Goal: Task Accomplishment & Management: Manage account settings

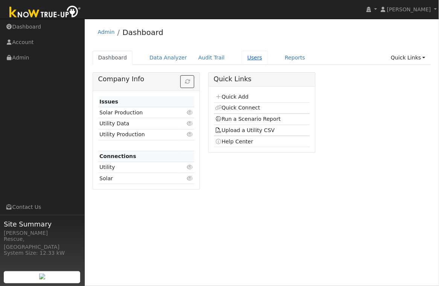
click at [241, 60] on link "Users" at bounding box center [254, 58] width 26 height 14
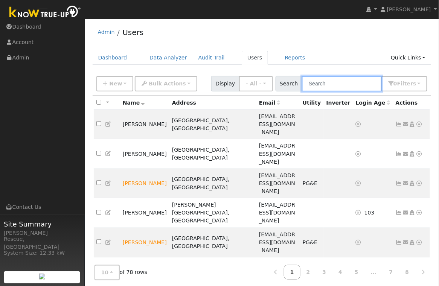
click at [361, 88] on input "text" at bounding box center [342, 83] width 80 height 15
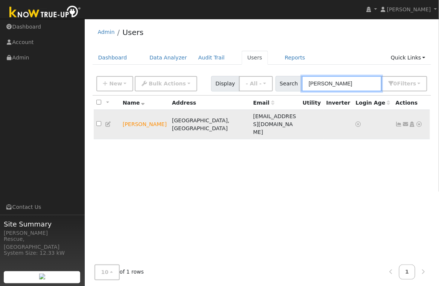
type input "[PERSON_NAME]"
click at [419, 121] on icon at bounding box center [419, 123] width 7 height 5
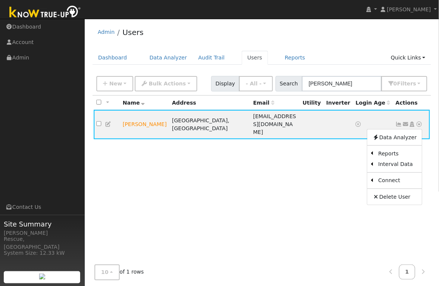
click at [110, 121] on icon at bounding box center [108, 123] width 7 height 5
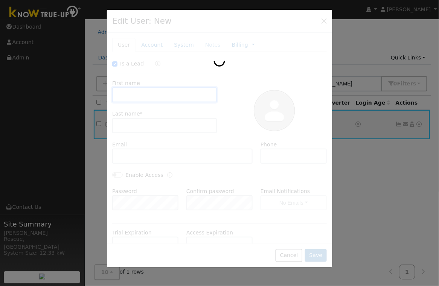
checkbox input "true"
type input "Parker"
type input "Wilbourn"
type input "parkercwilbourn@yahoo.com"
type input "9163163061"
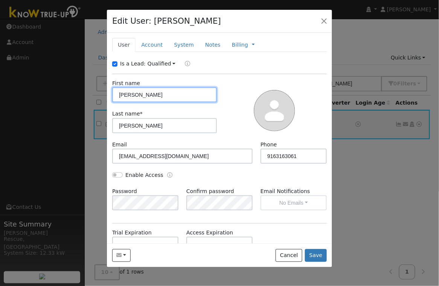
scroll to position [0, 0]
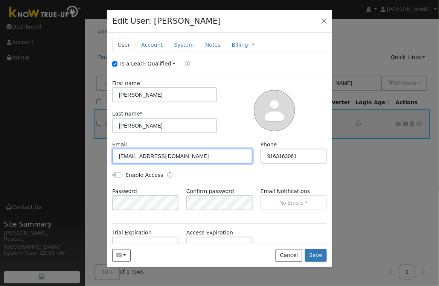
drag, startPoint x: 197, startPoint y: 158, endPoint x: 90, endPoint y: 154, distance: 107.3
click at [90, 154] on div "Edit User: Parker Wilbourn Default Account Default Account 312 Stage Stop Court…" at bounding box center [219, 143] width 439 height 286
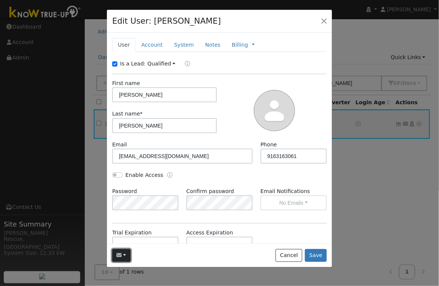
click at [126, 258] on button "button" at bounding box center [121, 255] width 18 height 13
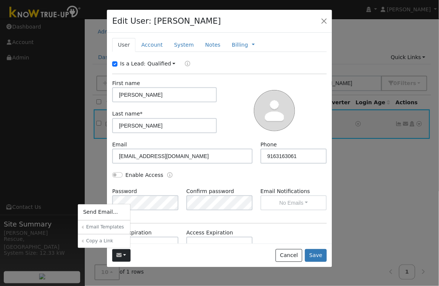
click at [0, 0] on link "Sharing Data for Solar / Battery Proposal" at bounding box center [0, 0] width 0 height 0
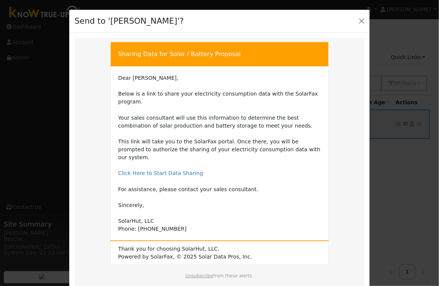
scroll to position [43, 0]
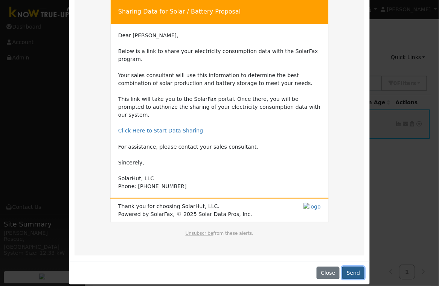
click at [353, 270] on button "Send" at bounding box center [353, 273] width 22 height 13
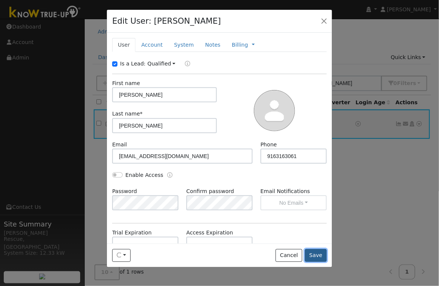
click at [320, 260] on button "Save" at bounding box center [316, 255] width 22 height 13
